Goal: Find specific page/section

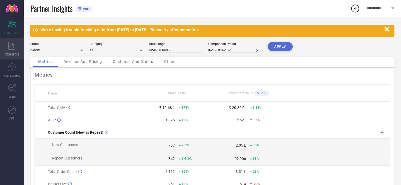
click at [13, 49] on icon at bounding box center [11, 46] width 7 height 8
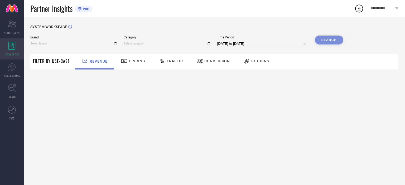
type input "BAESD"
type input "All"
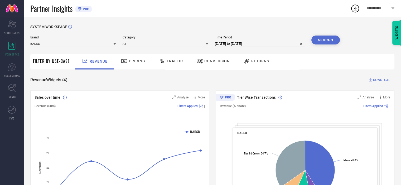
click at [136, 60] on span "Pricing" at bounding box center [137, 61] width 16 height 4
